Goal: Transaction & Acquisition: Purchase product/service

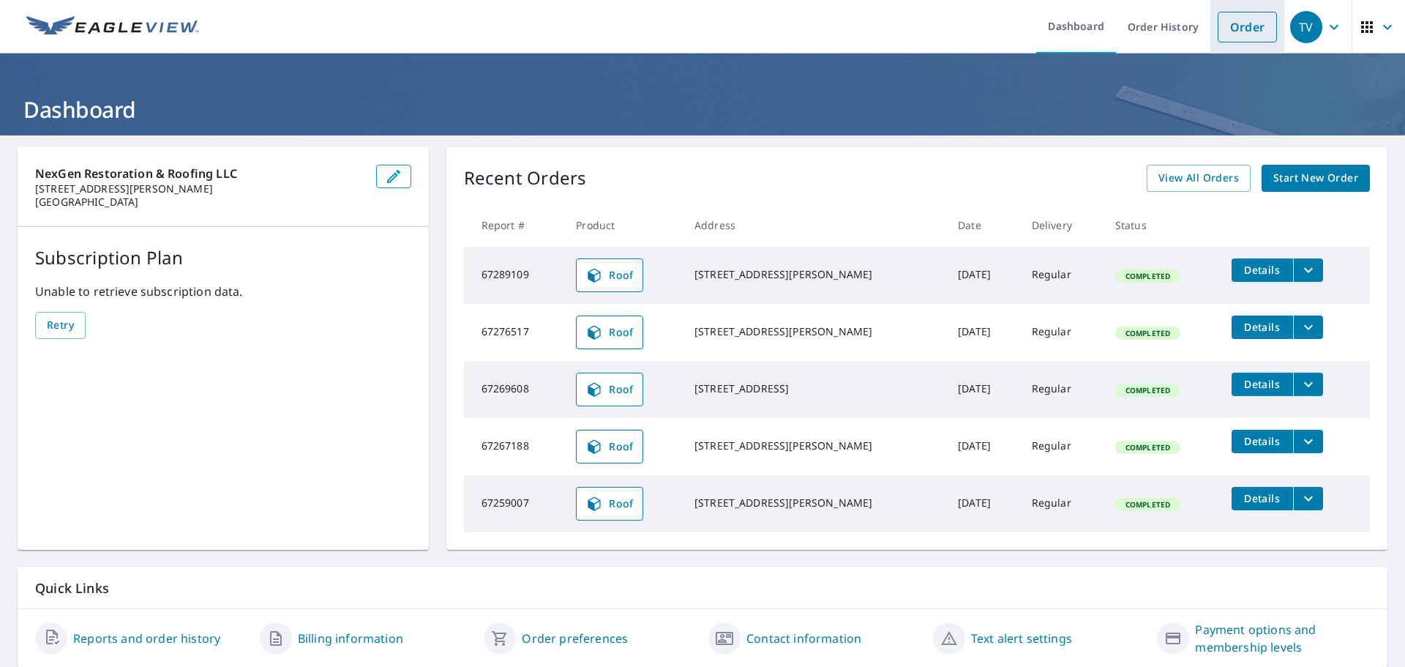
click at [1251, 35] on link "Order" at bounding box center [1247, 27] width 59 height 31
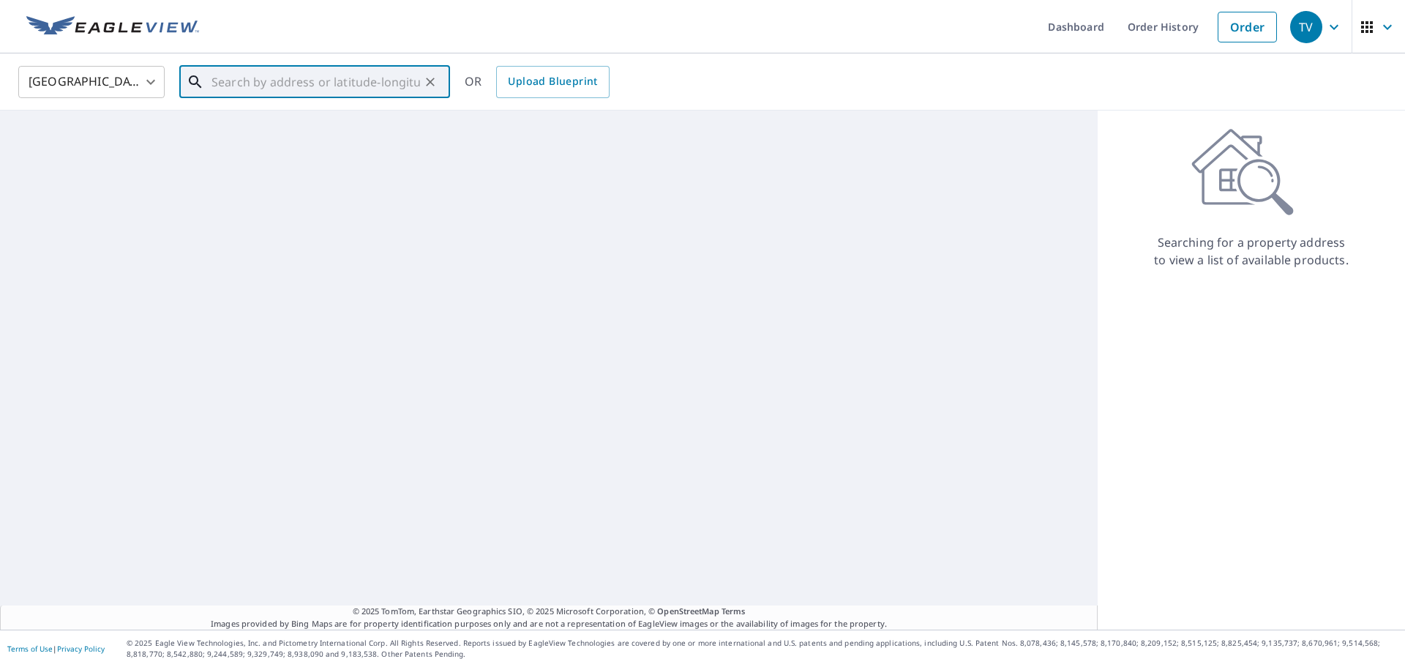
click at [323, 78] on input "text" at bounding box center [315, 81] width 209 height 41
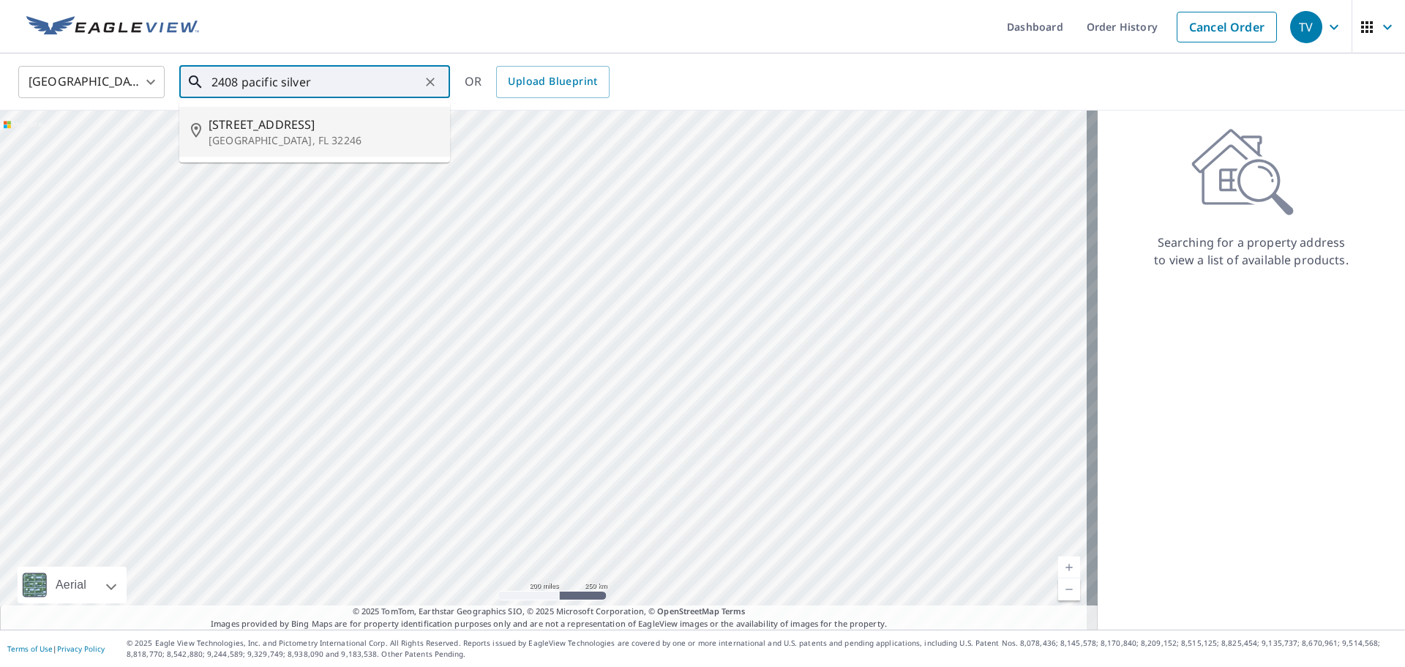
click at [293, 124] on span "[STREET_ADDRESS]" at bounding box center [324, 125] width 230 height 18
type input "[STREET_ADDRESS]"
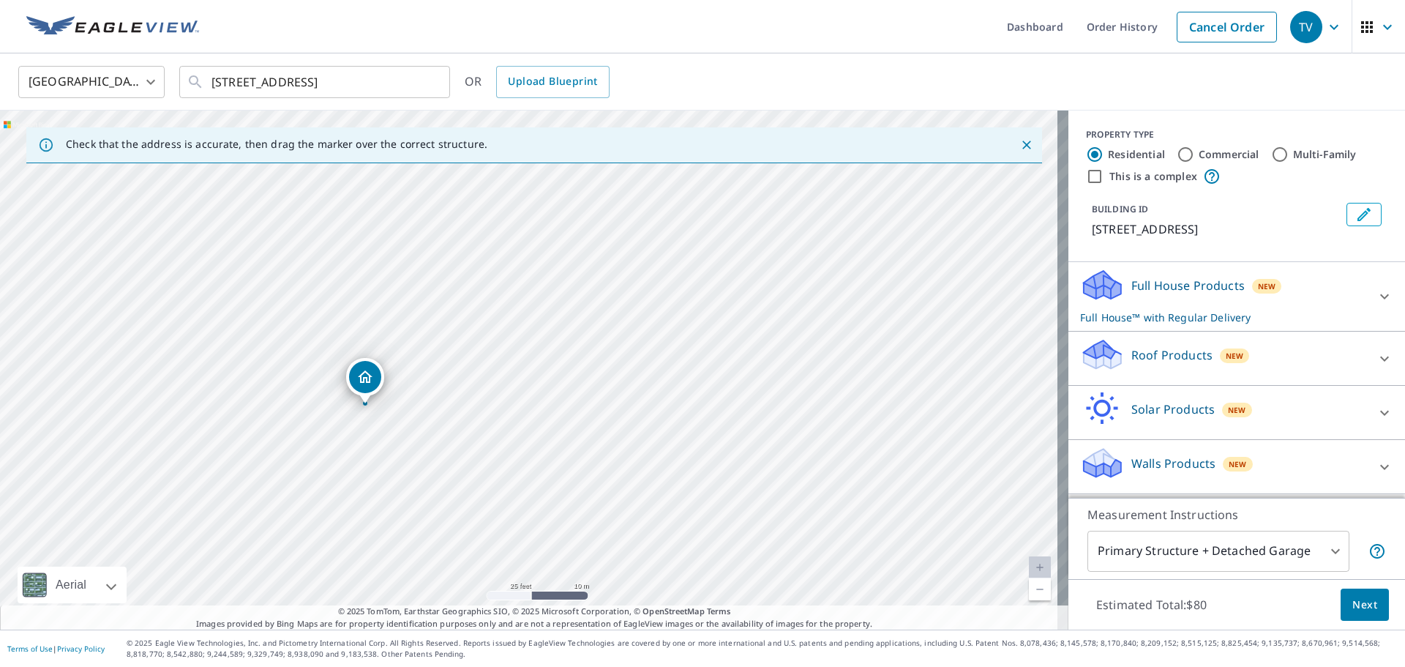
click at [1180, 361] on div "Roof Products New" at bounding box center [1223, 358] width 287 height 42
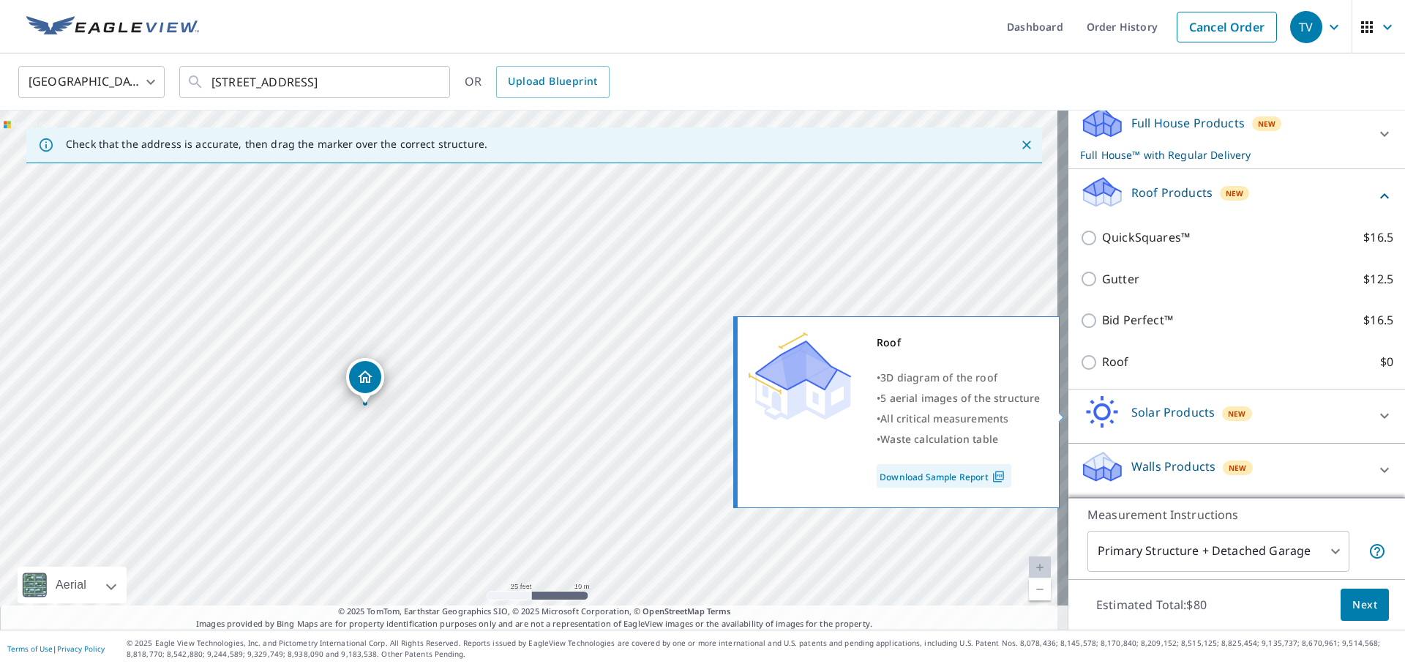
scroll to position [180, 0]
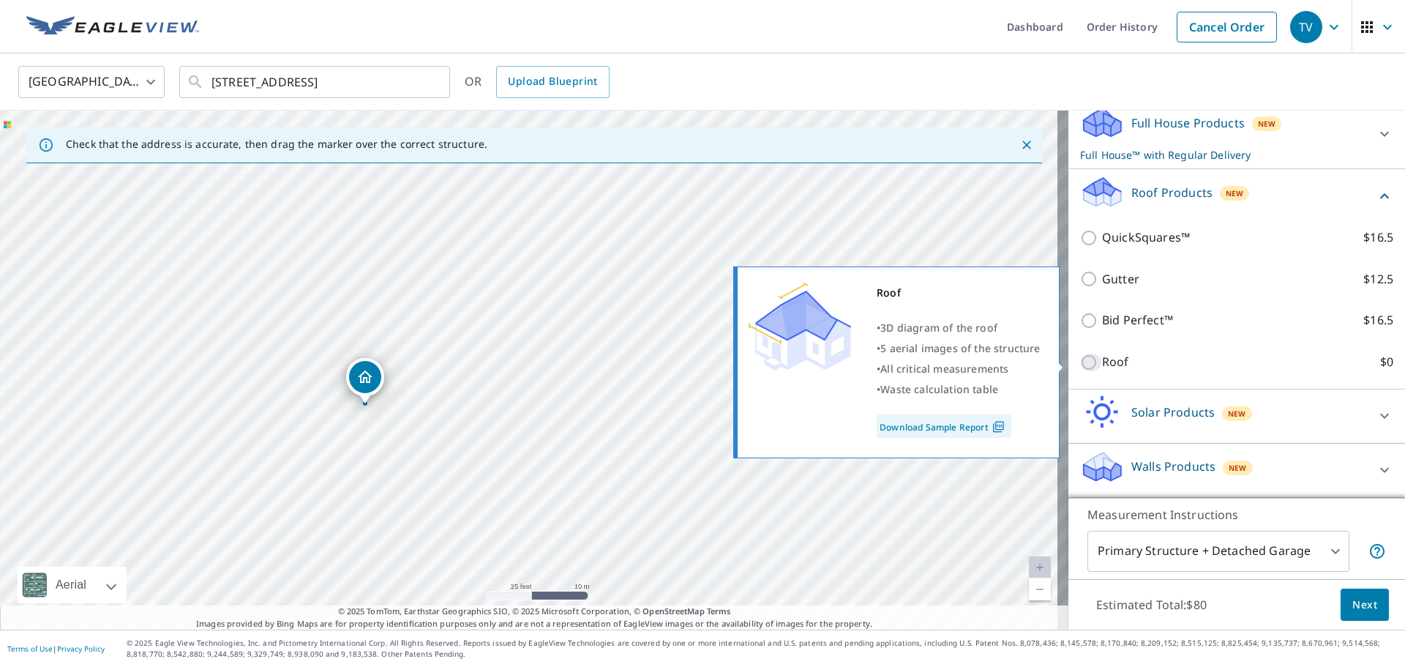
click at [1080, 361] on input "Roof $0" at bounding box center [1091, 362] width 22 height 18
checkbox input "true"
type input "3"
checkbox input "false"
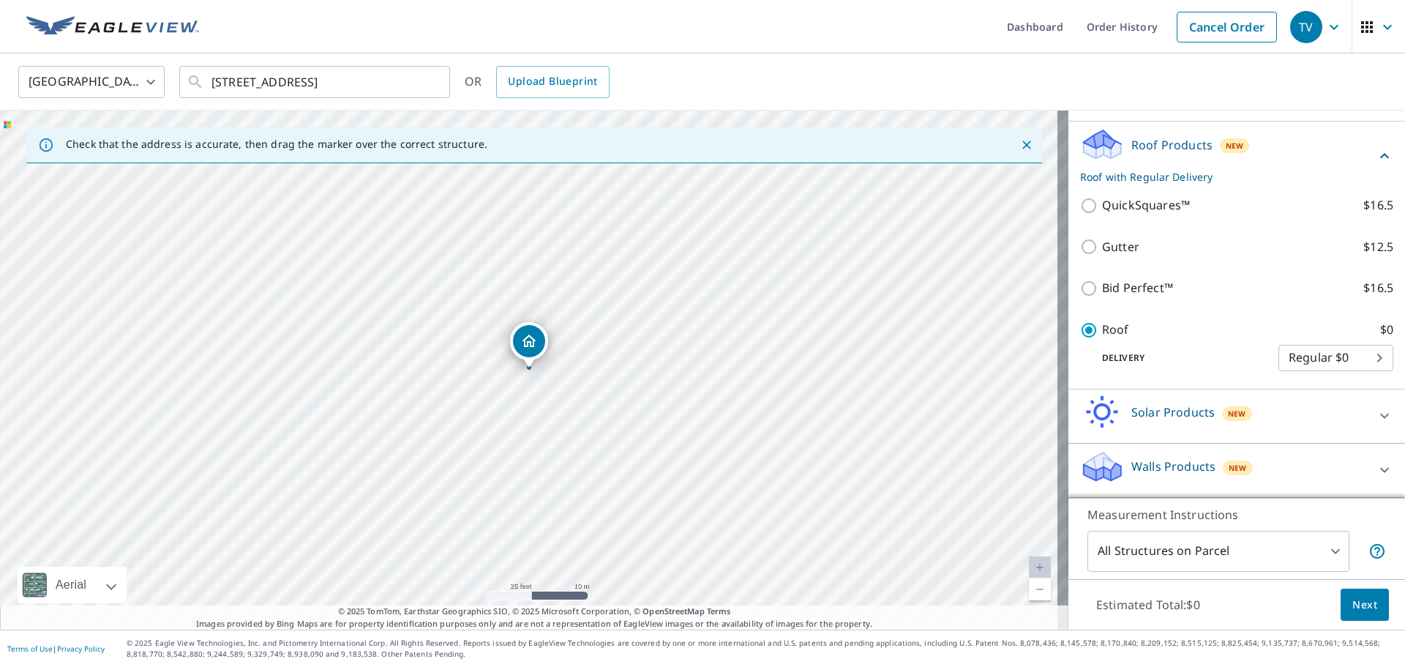
scroll to position [173, 0]
click at [1353, 607] on span "Next" at bounding box center [1364, 605] width 25 height 18
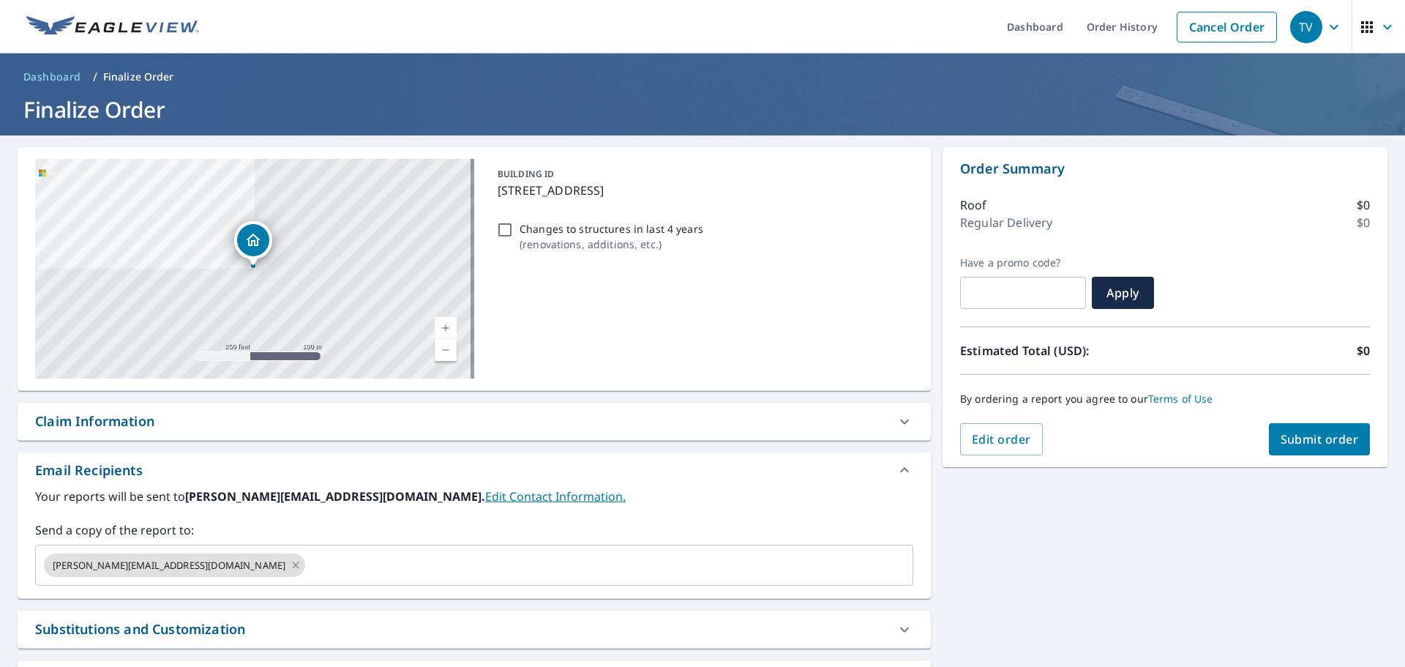
click at [1297, 440] on span "Submit order" at bounding box center [1320, 439] width 78 height 16
